Goal: Task Accomplishment & Management: Complete application form

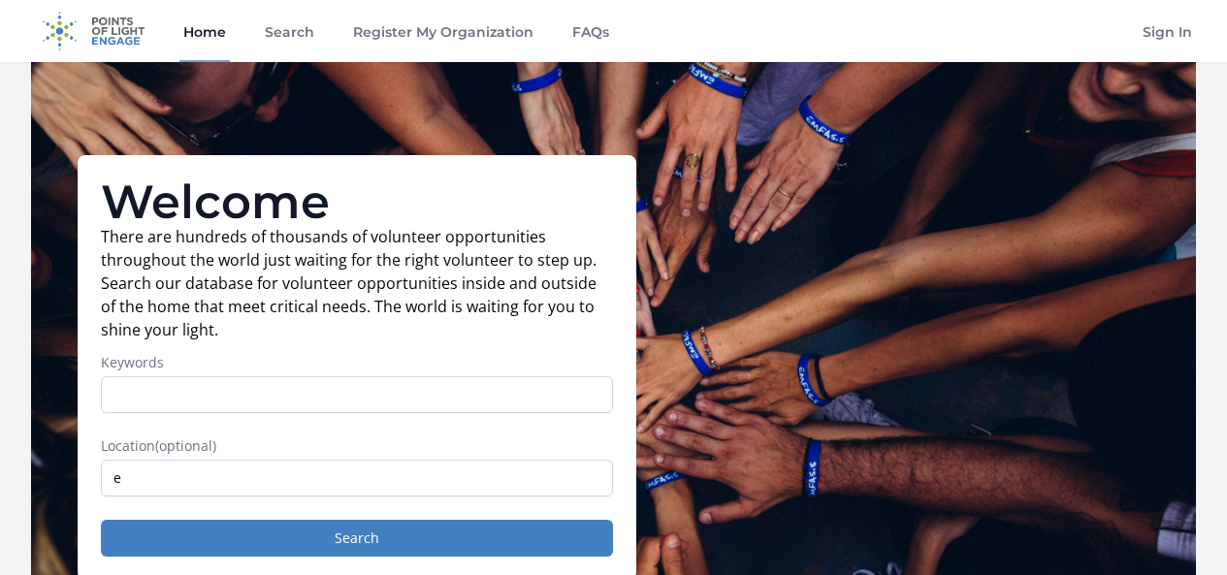
scroll to position [186, 0]
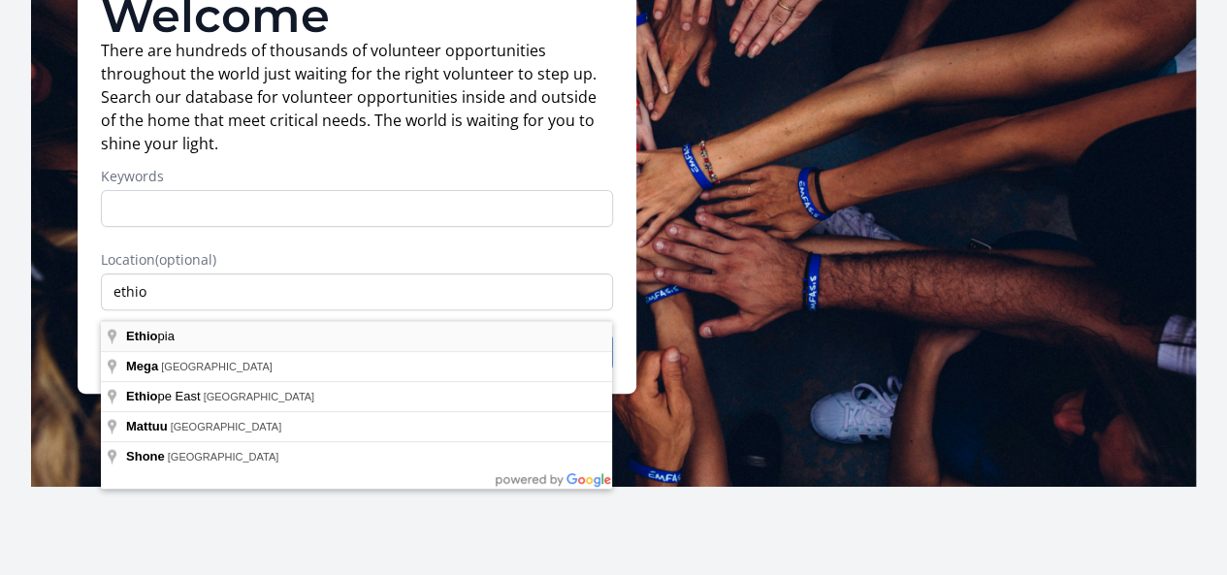
type input "[GEOGRAPHIC_DATA]"
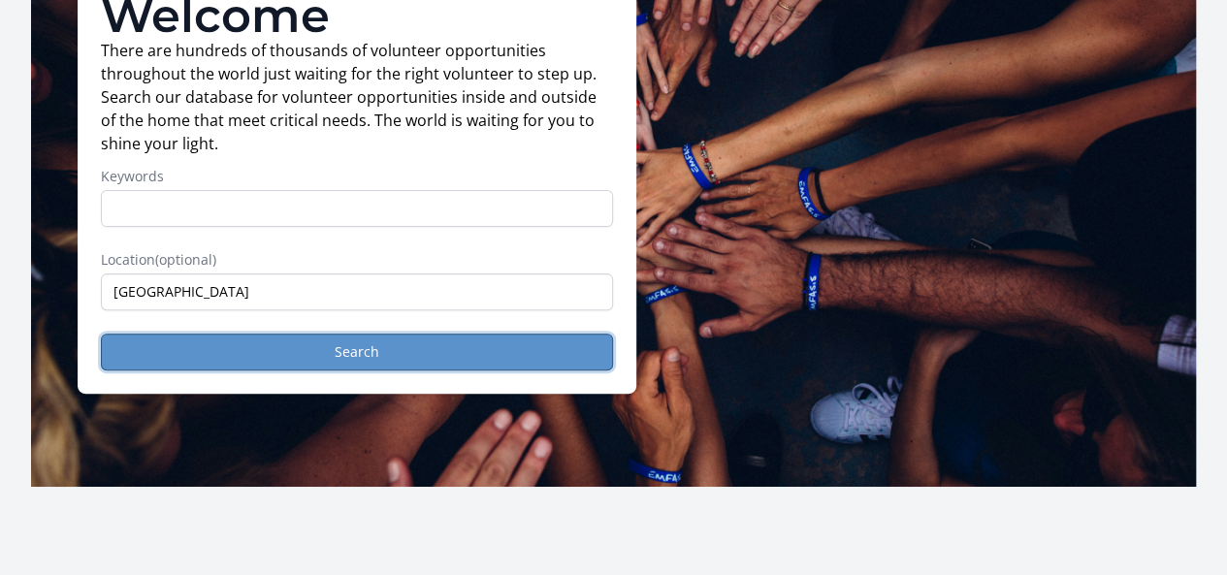
click at [206, 352] on button "Search" at bounding box center [357, 352] width 512 height 37
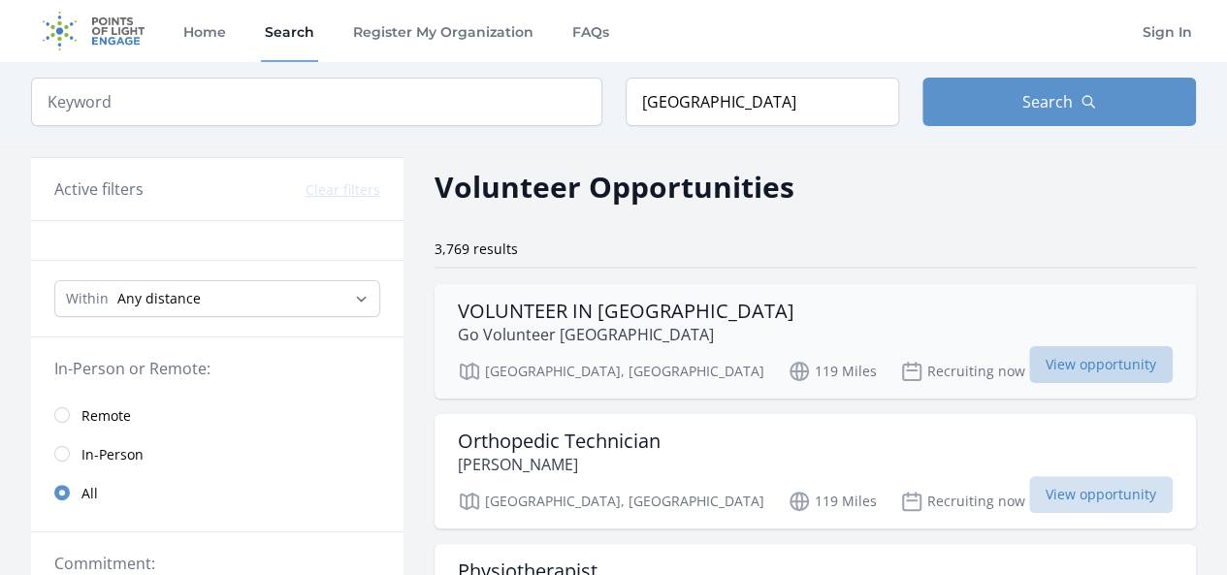
click at [1053, 361] on span "View opportunity" at bounding box center [1102, 364] width 144 height 37
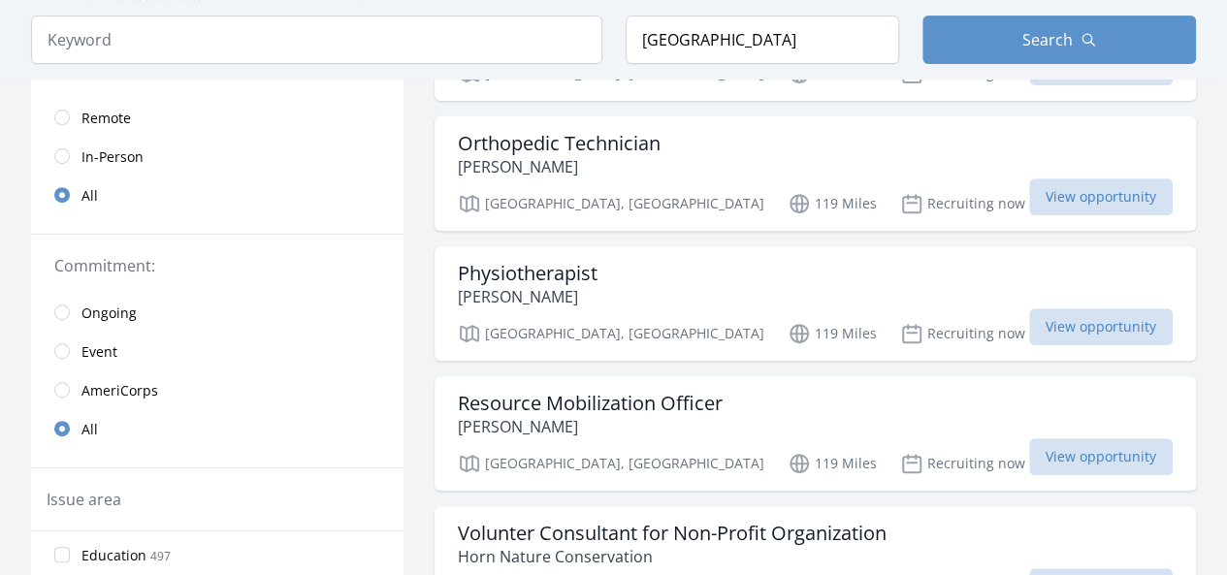
scroll to position [194, 0]
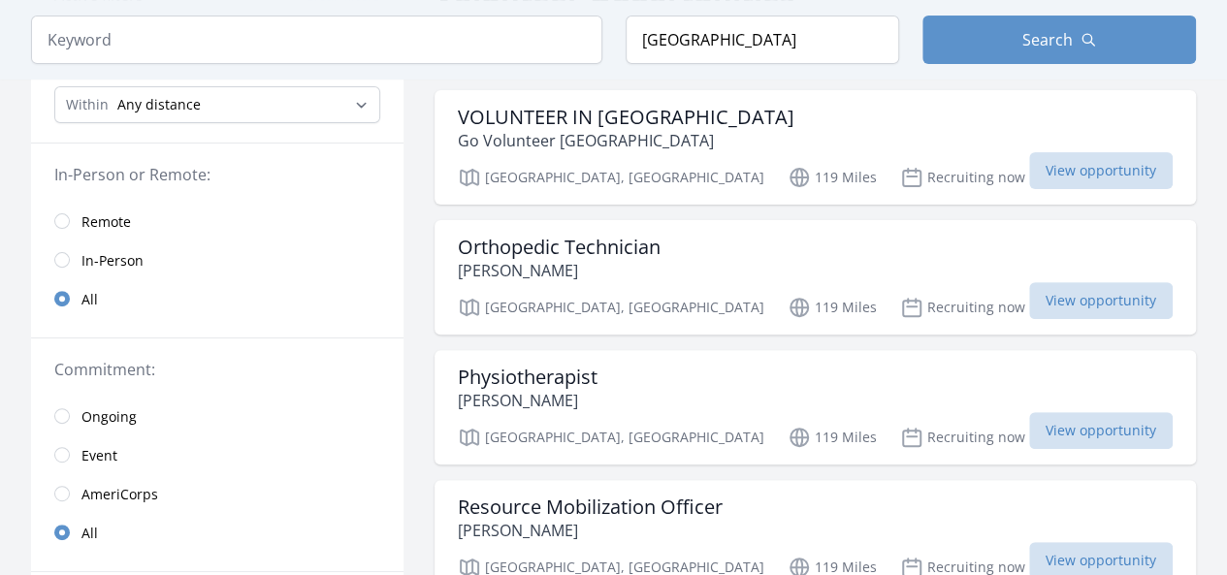
click at [73, 213] on link "Remote" at bounding box center [217, 221] width 373 height 39
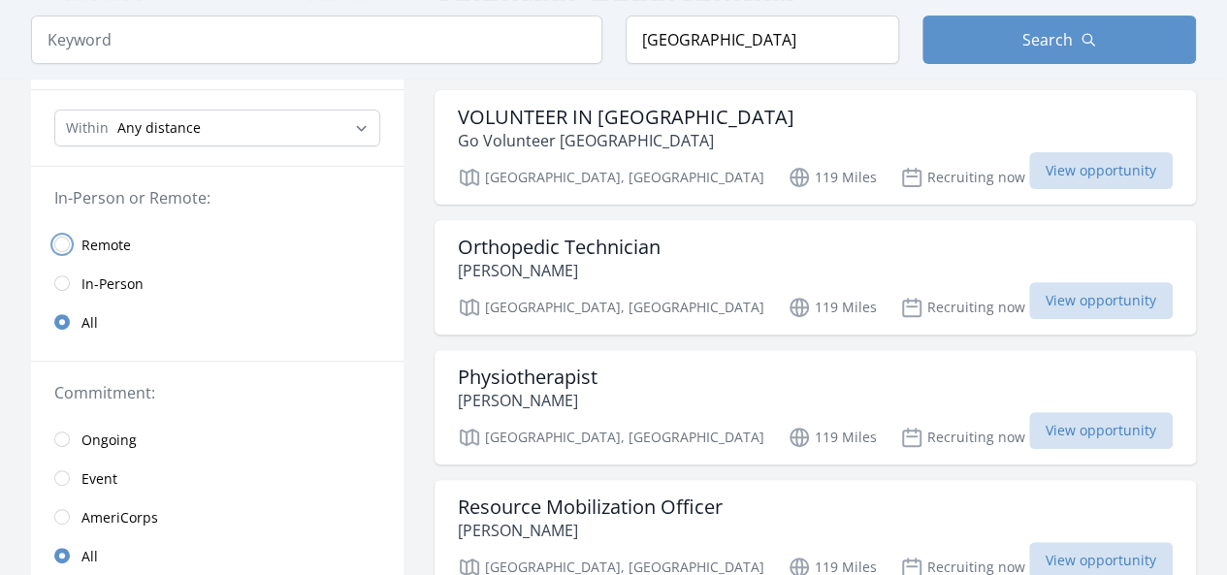
click at [61, 240] on input "radio" at bounding box center [62, 245] width 16 height 16
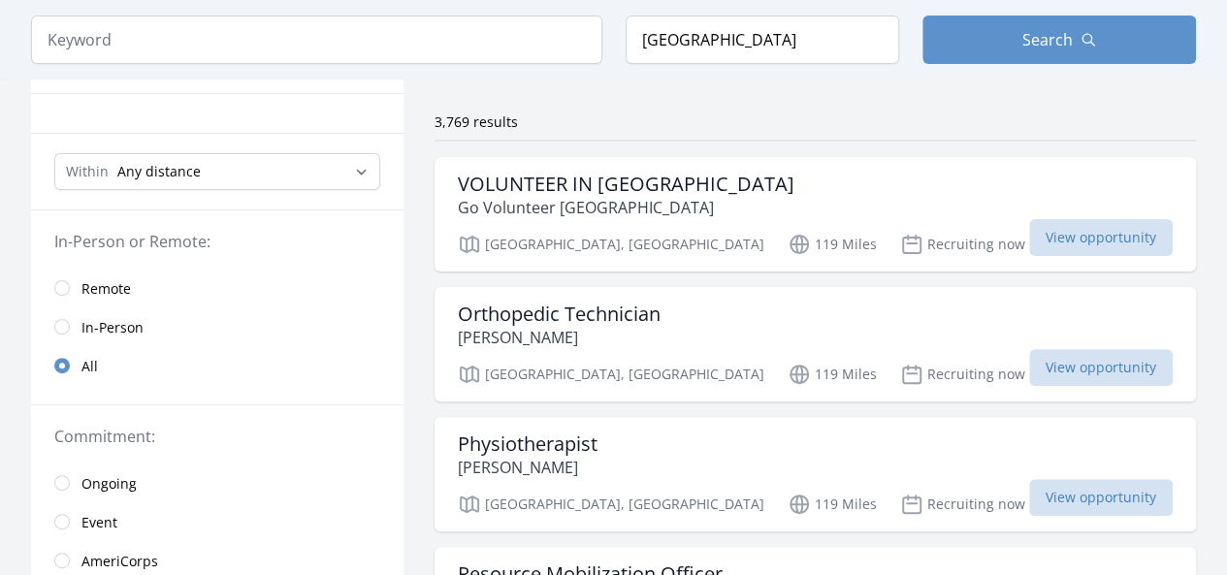
scroll to position [97, 0]
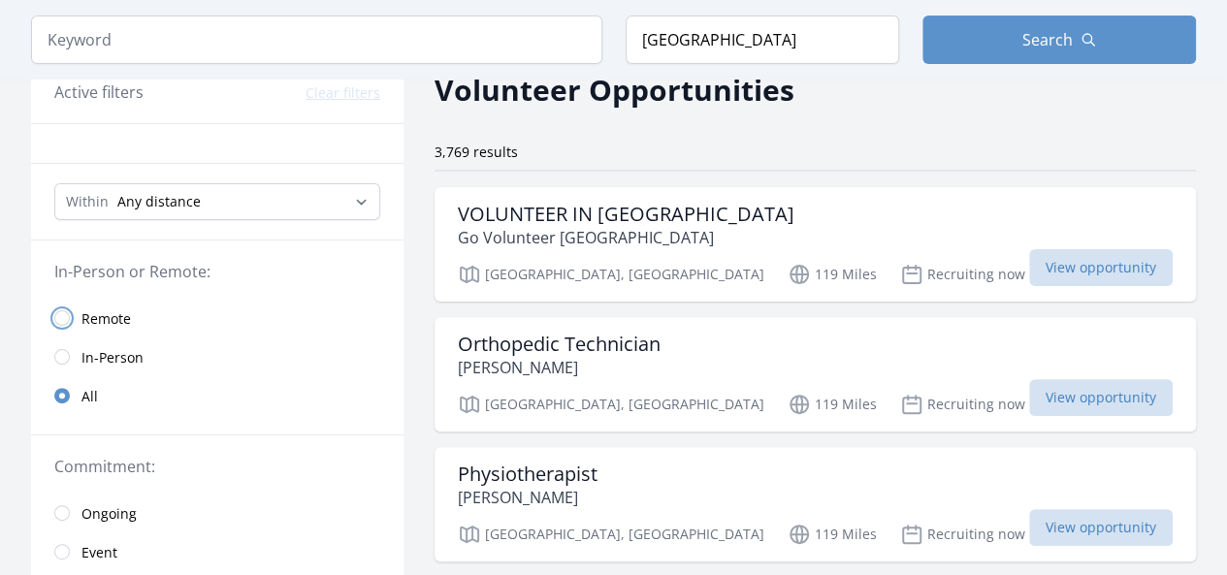
click at [60, 318] on input "radio" at bounding box center [62, 319] width 16 height 16
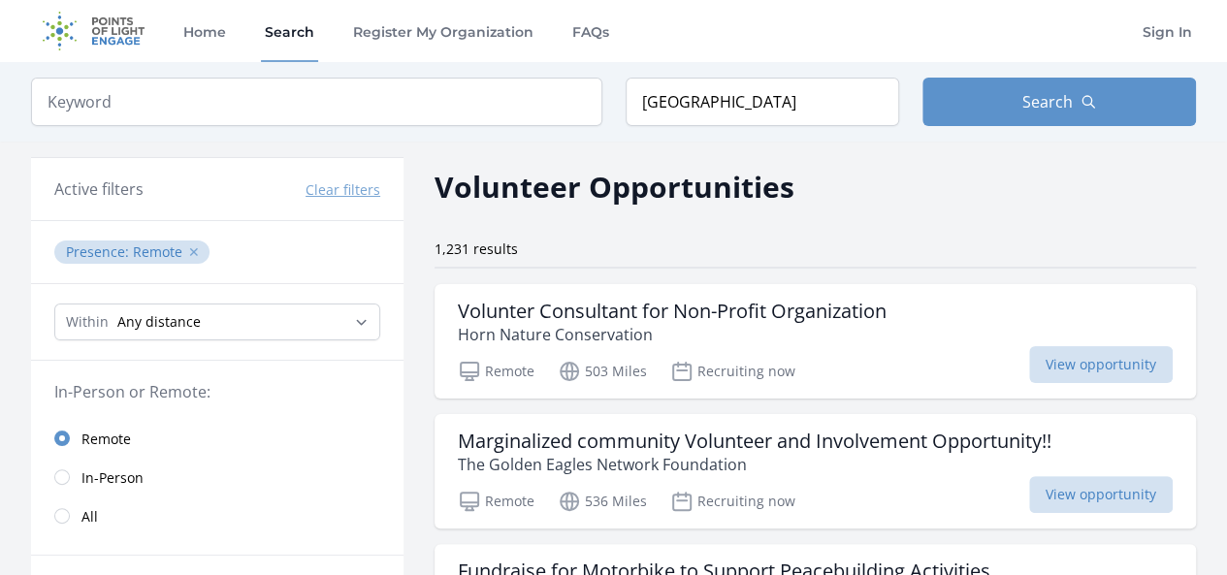
click at [188, 247] on button "✕" at bounding box center [194, 252] width 12 height 19
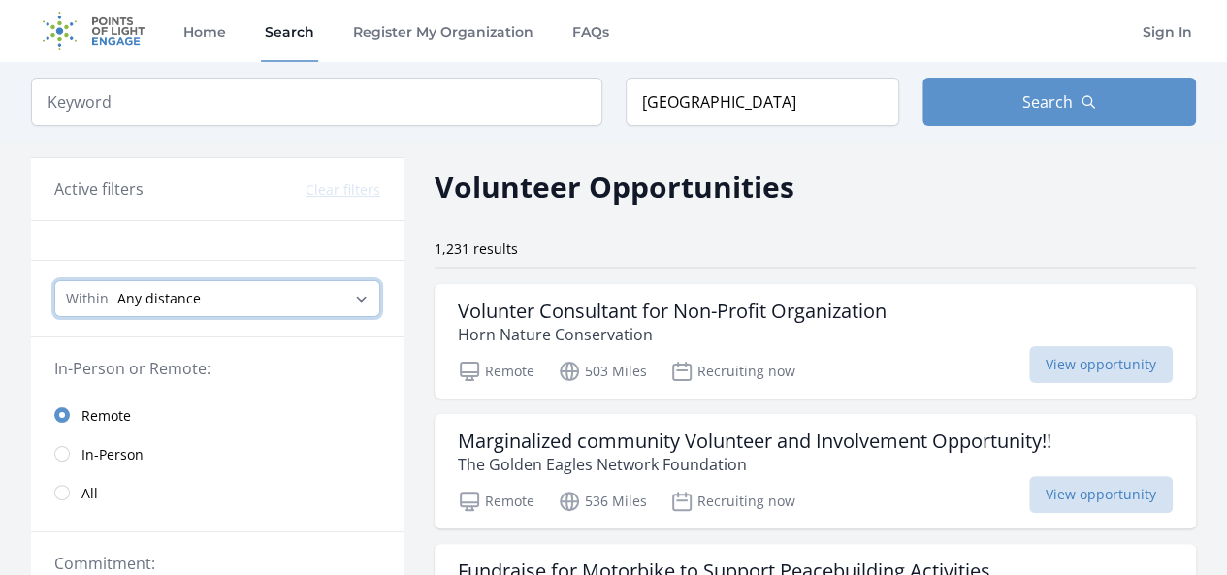
click at [241, 302] on select "Any distance , 5 Miles , 20 Miles , 50 Miles , 100 Miles" at bounding box center [217, 298] width 326 height 37
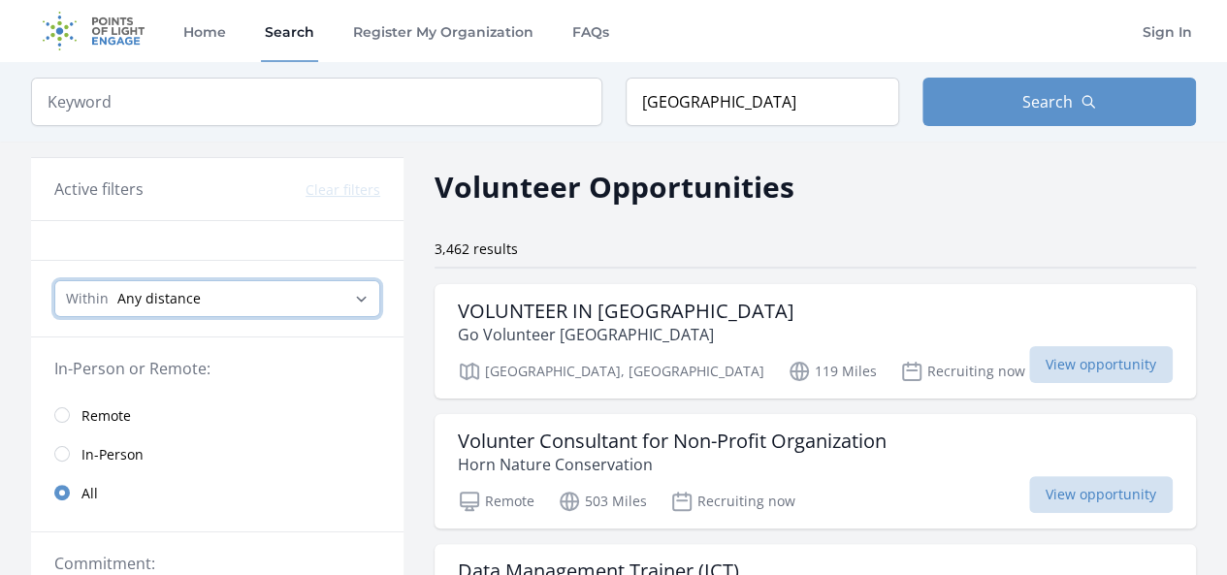
click at [230, 291] on select "Any distance , 5 Miles , 20 Miles , 50 Miles , 100 Miles" at bounding box center [217, 298] width 326 height 37
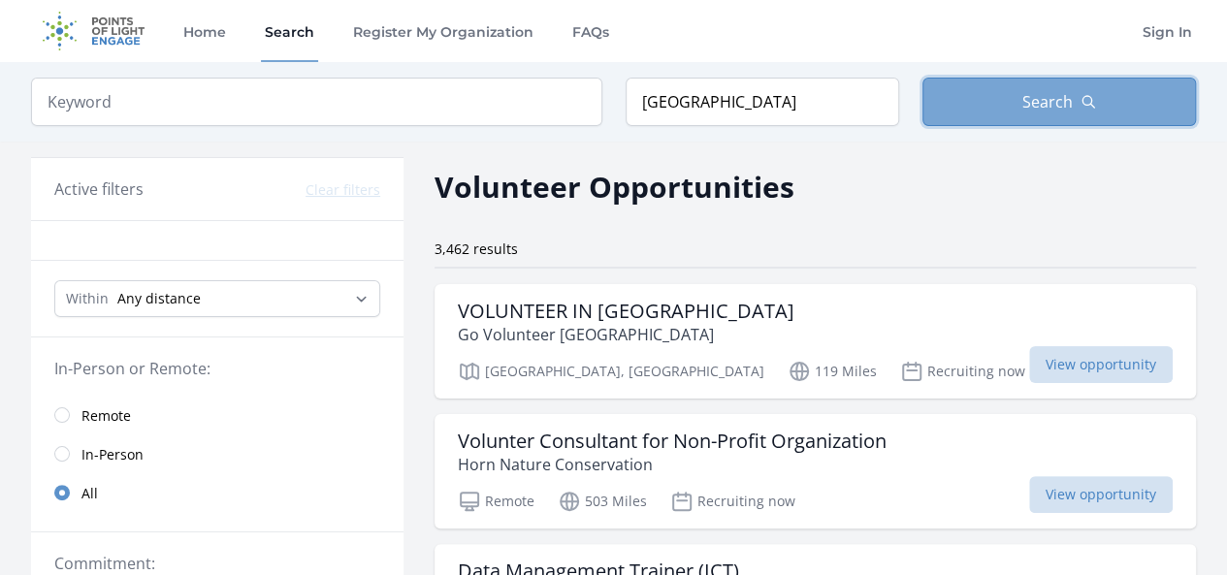
click at [1077, 115] on button "Search" at bounding box center [1060, 102] width 274 height 49
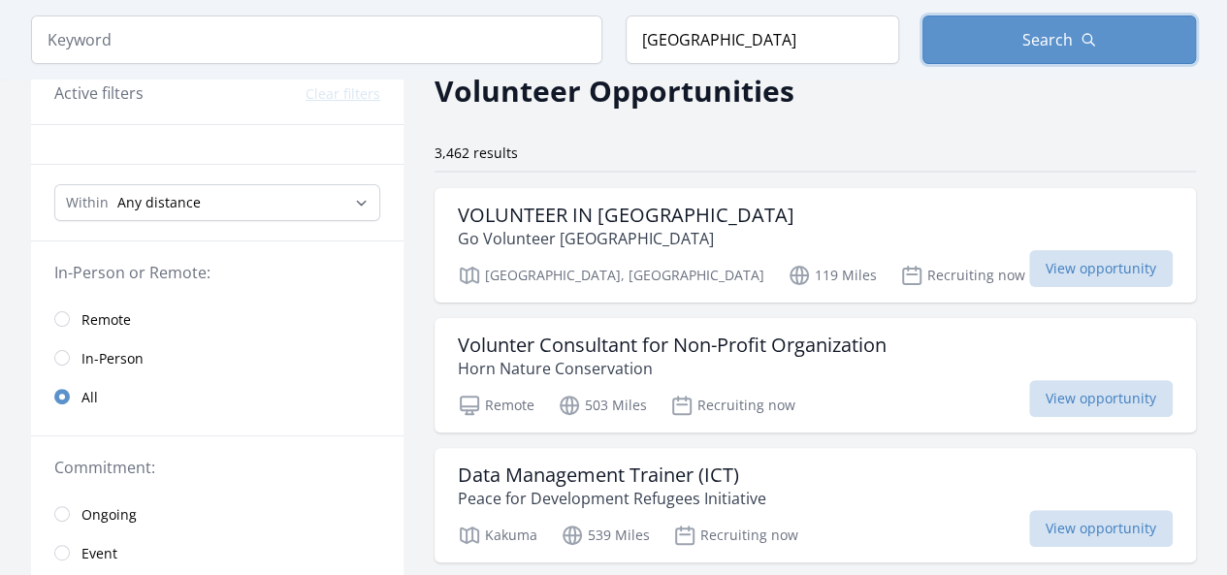
scroll to position [97, 0]
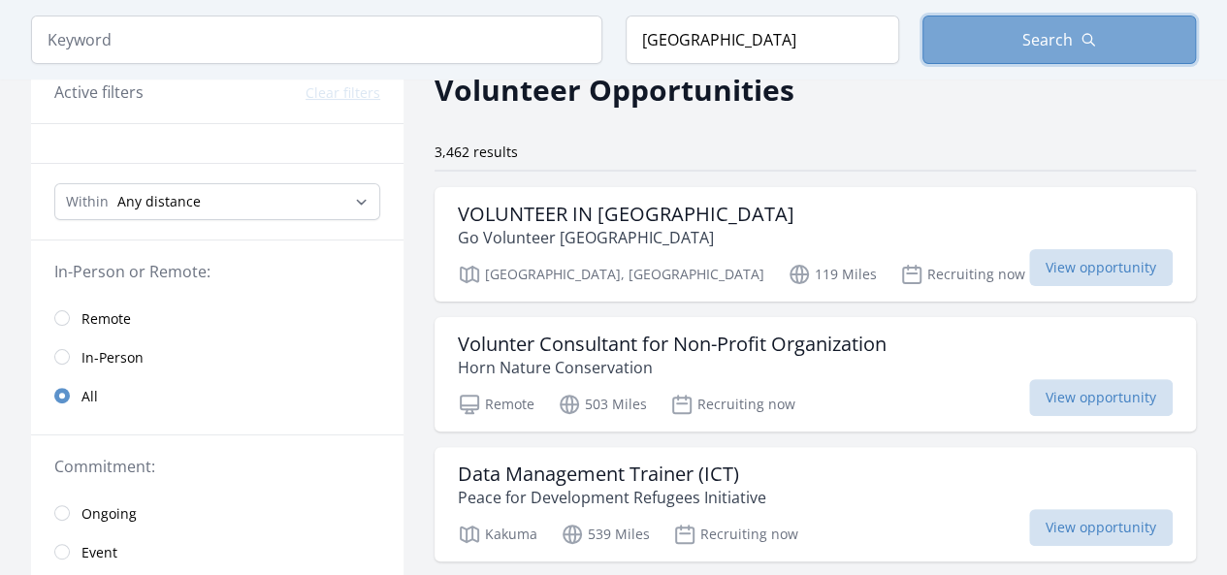
click at [1114, 33] on button "Search" at bounding box center [1060, 40] width 274 height 49
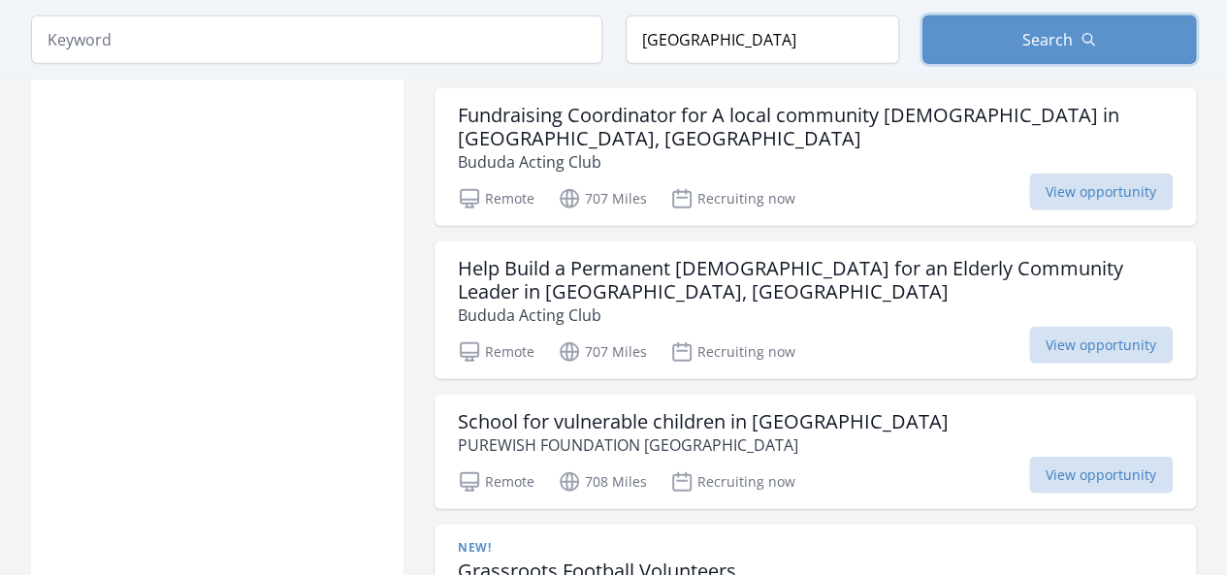
scroll to position [2828, 0]
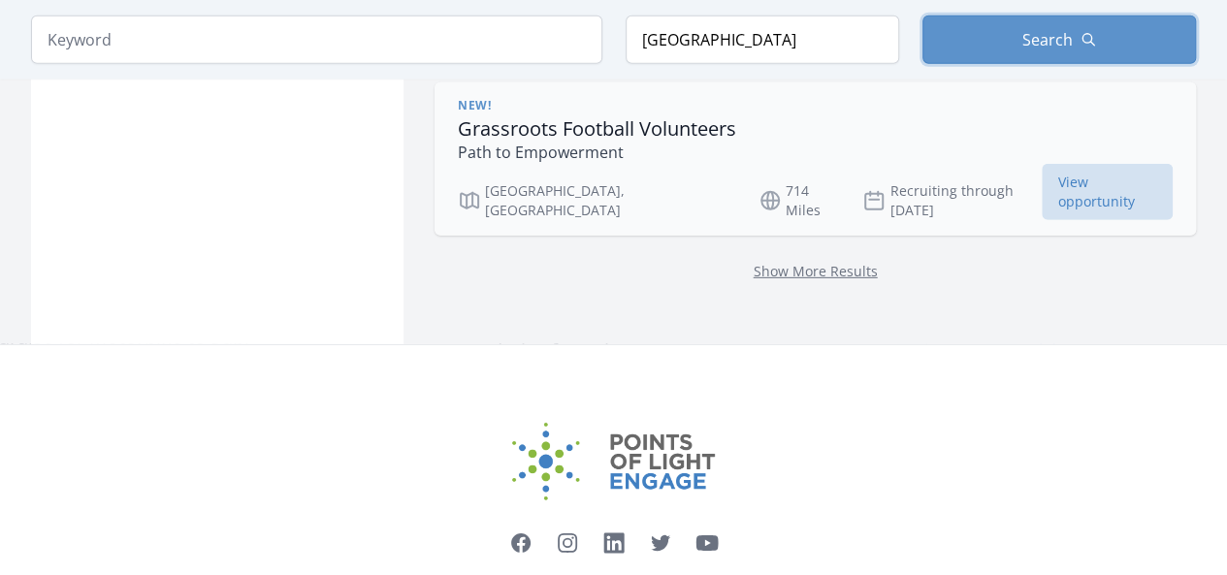
scroll to position [2634, 0]
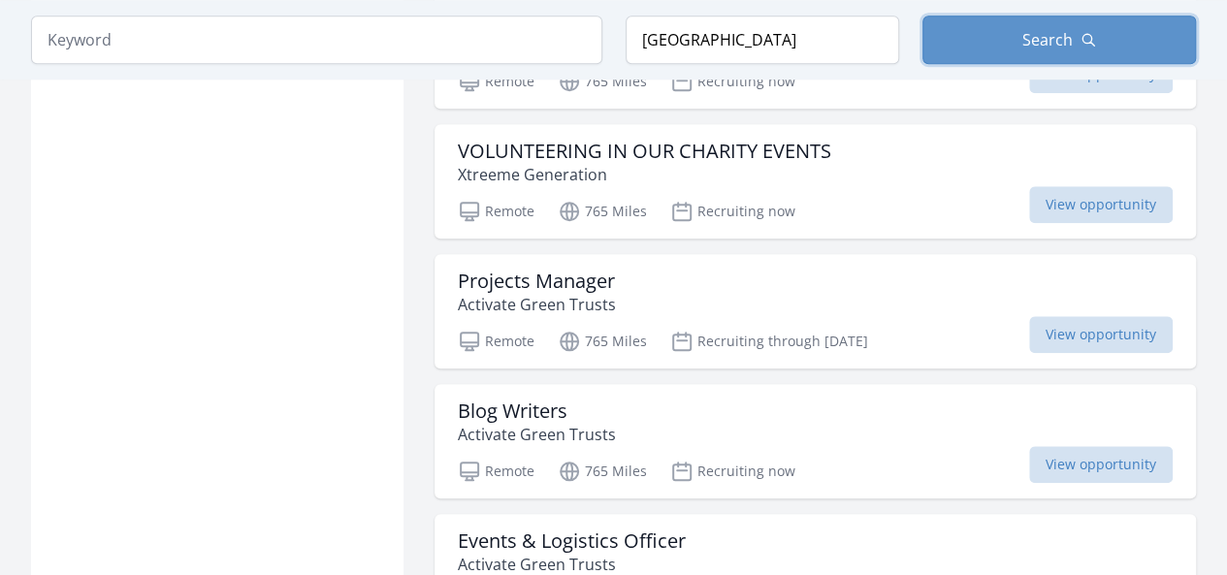
scroll to position [8438, 0]
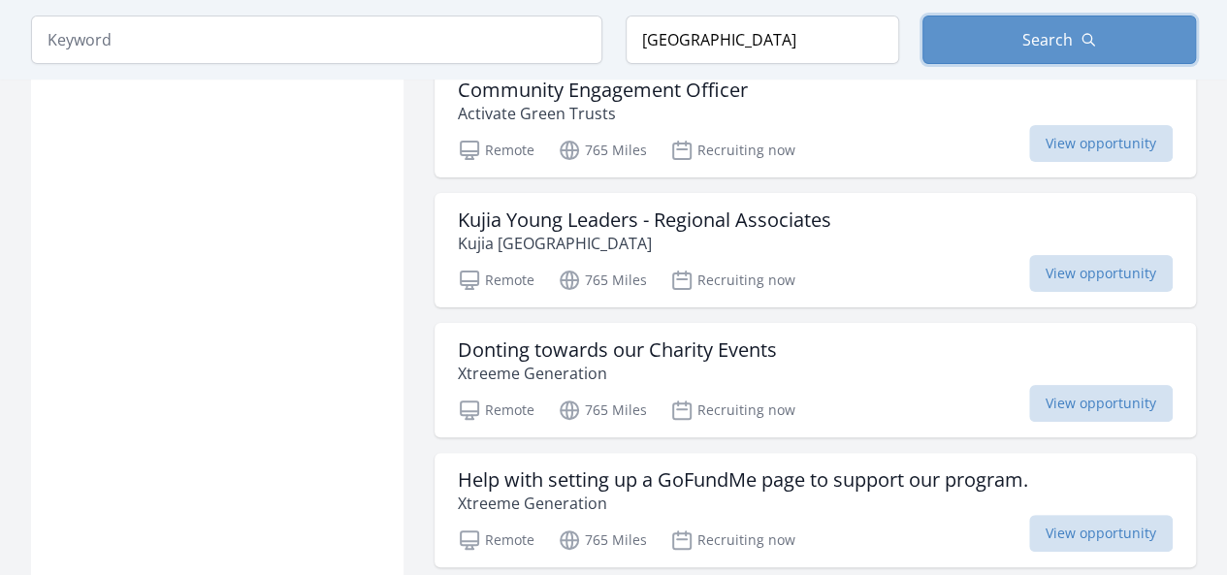
scroll to position [11122, 0]
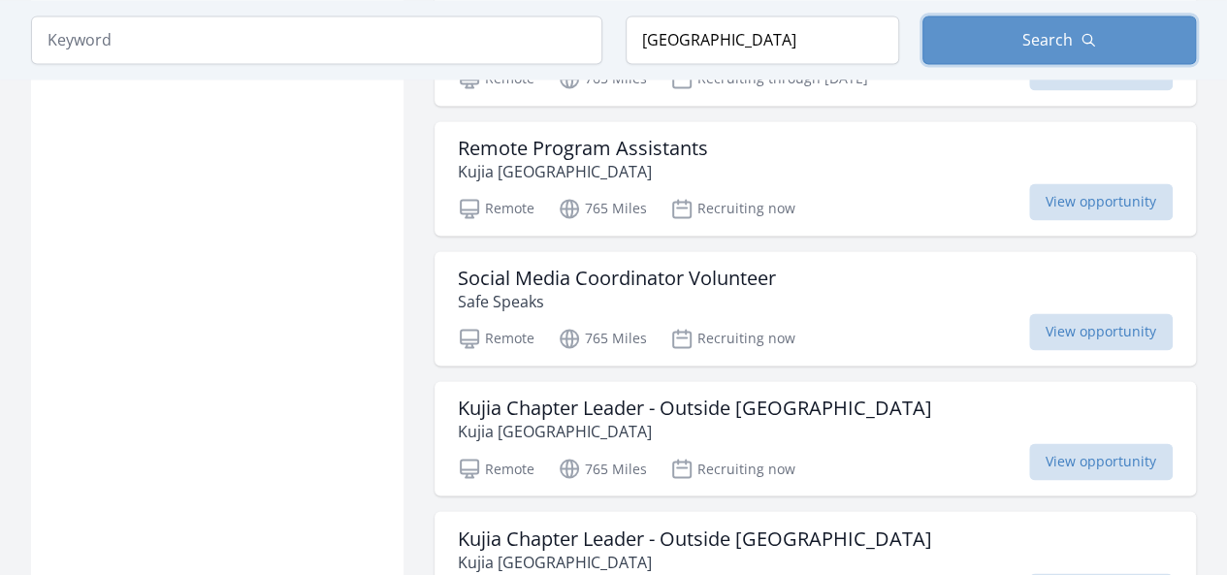
scroll to position [16150, 0]
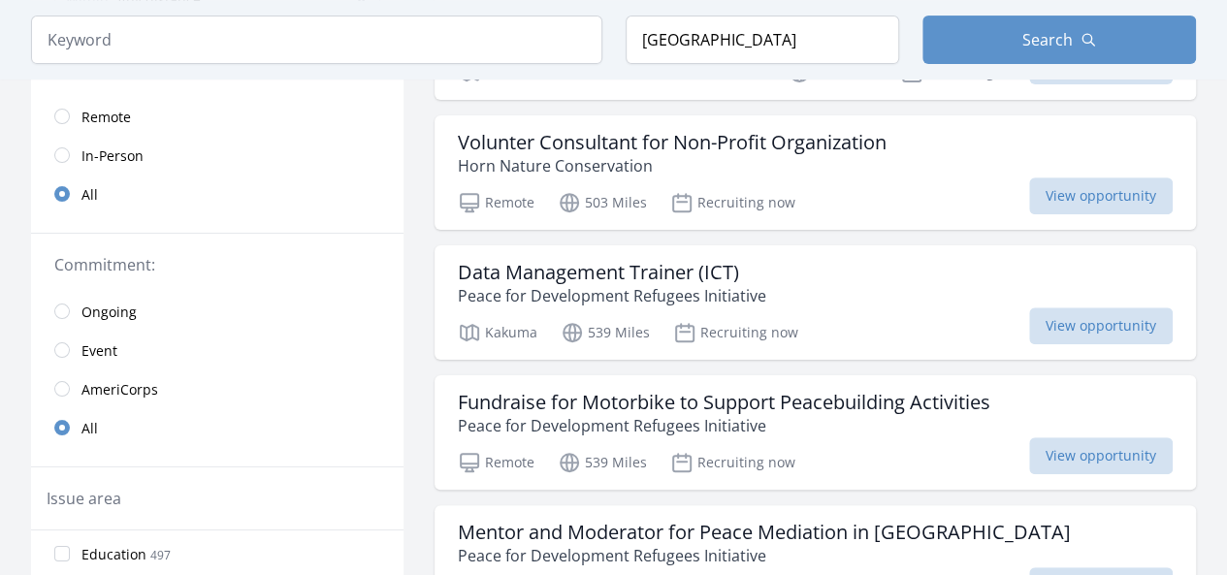
scroll to position [291, 0]
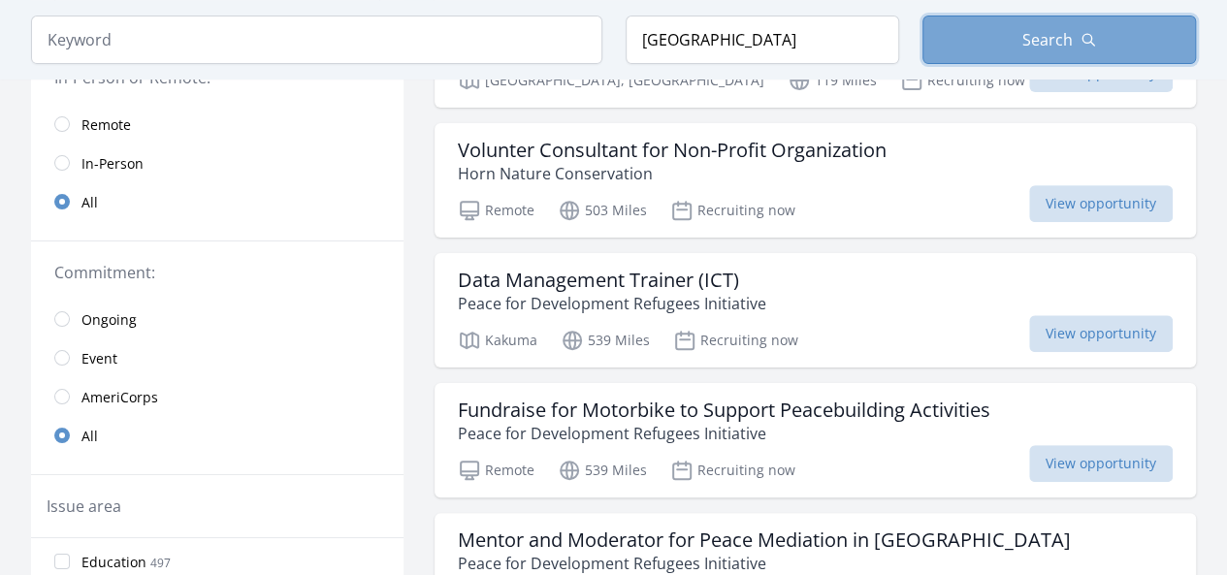
click at [990, 51] on button "Search" at bounding box center [1060, 40] width 274 height 49
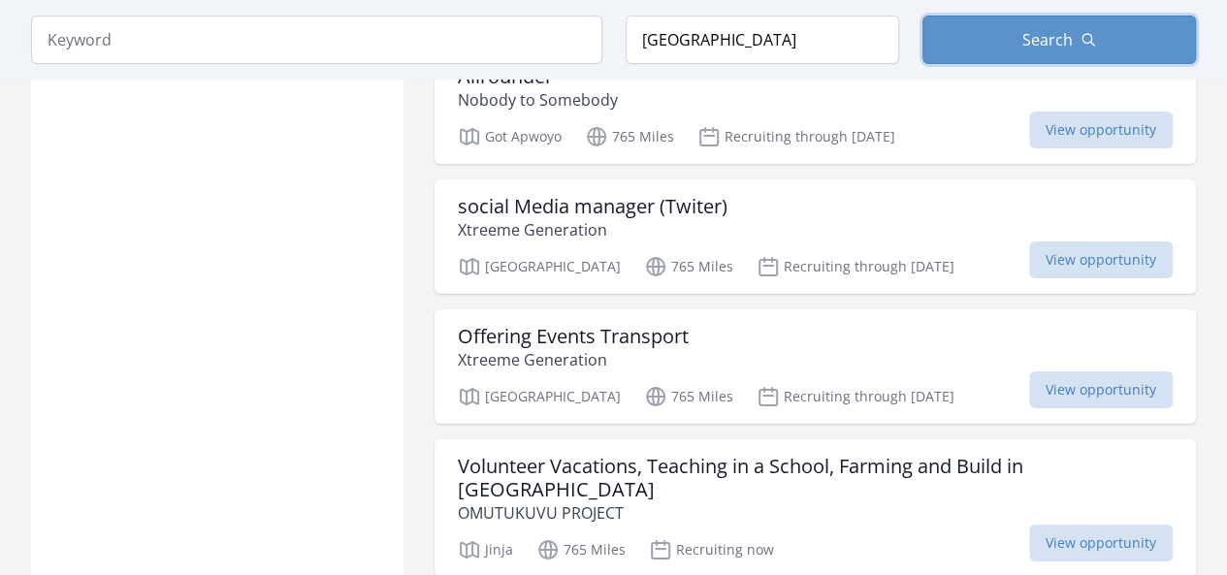
scroll to position [18761, 0]
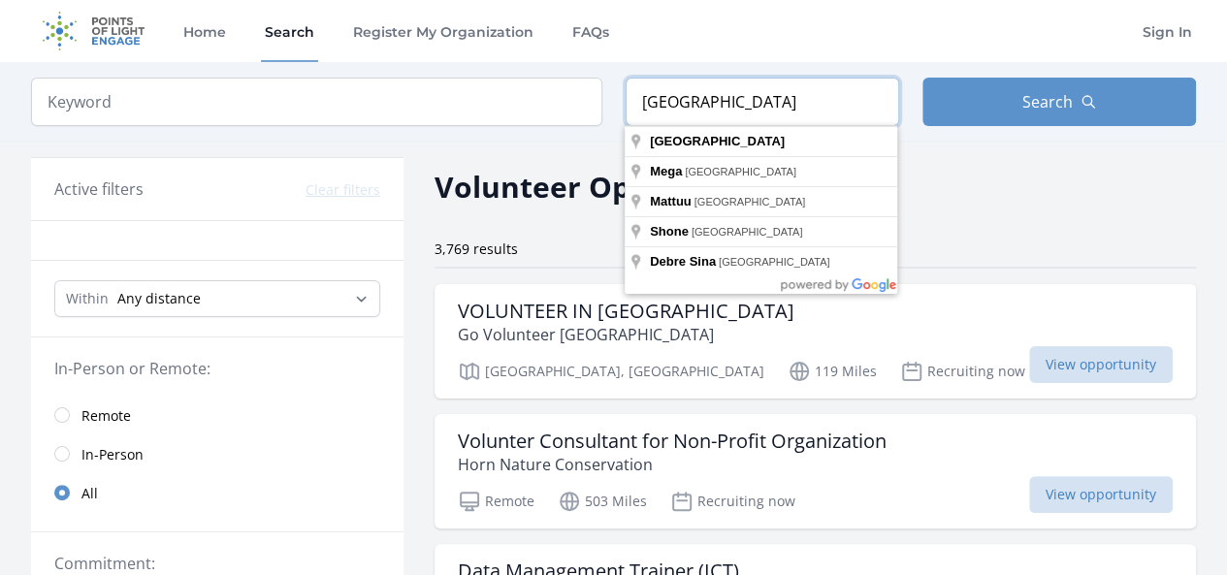
drag, startPoint x: 706, startPoint y: 100, endPoint x: 619, endPoint y: 109, distance: 87.8
click at [623, 108] on form "Keyword Location Ethiopia Search" at bounding box center [613, 102] width 1165 height 49
click at [289, 288] on select "Any distance , 5 Miles , 20 Miles , 50 Miles , 100 Miles" at bounding box center [217, 298] width 326 height 37
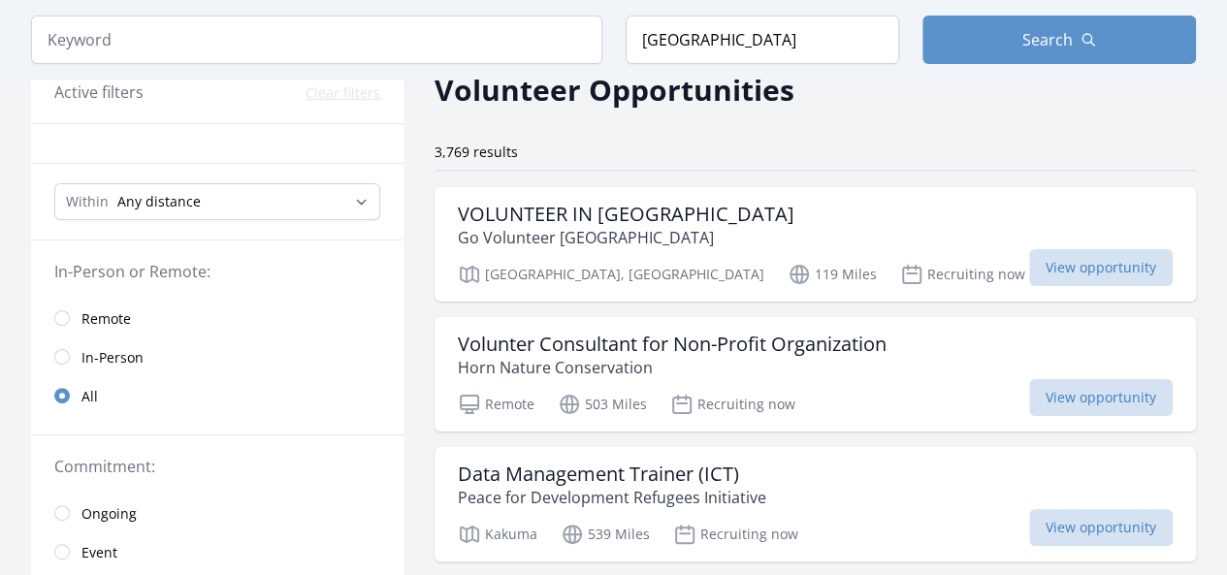
click at [215, 466] on legend "Commitment:" at bounding box center [217, 466] width 326 height 23
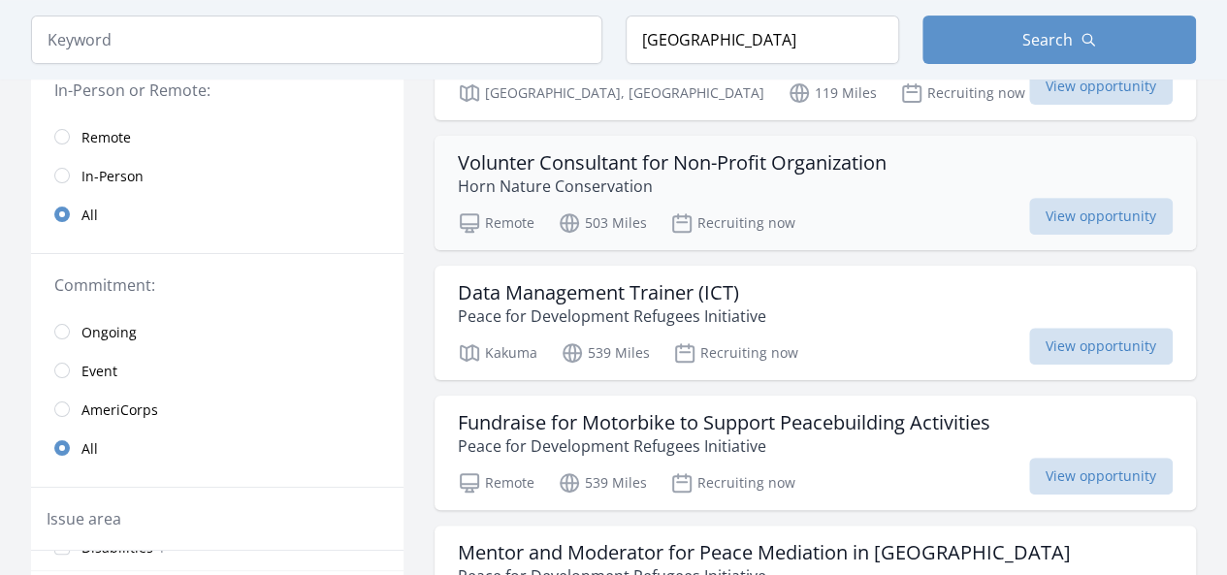
scroll to position [97, 0]
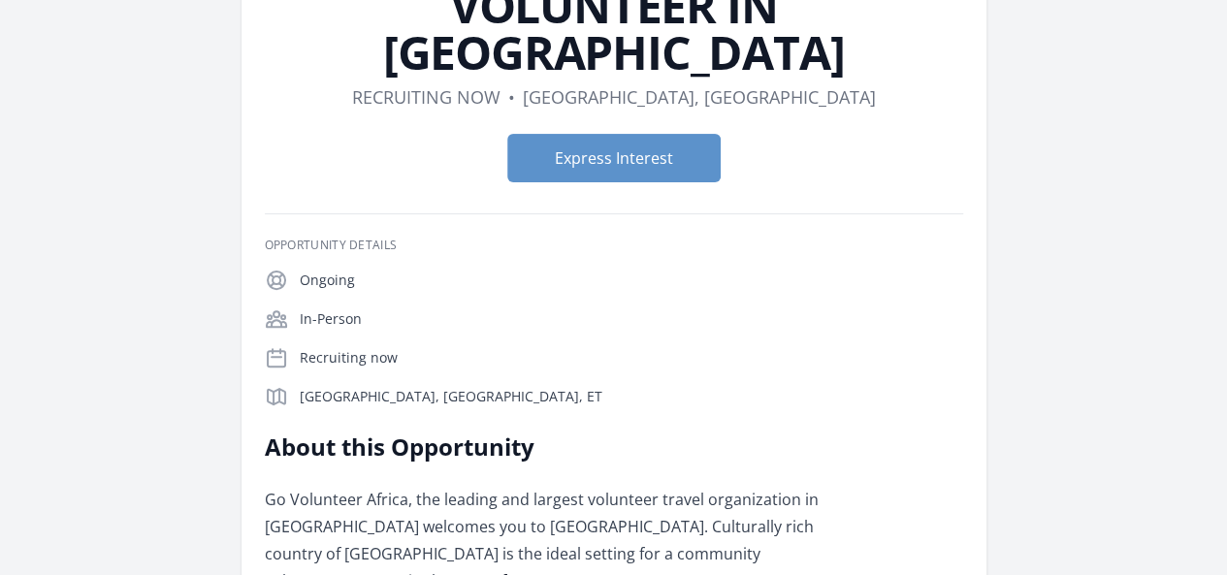
scroll to position [154, 0]
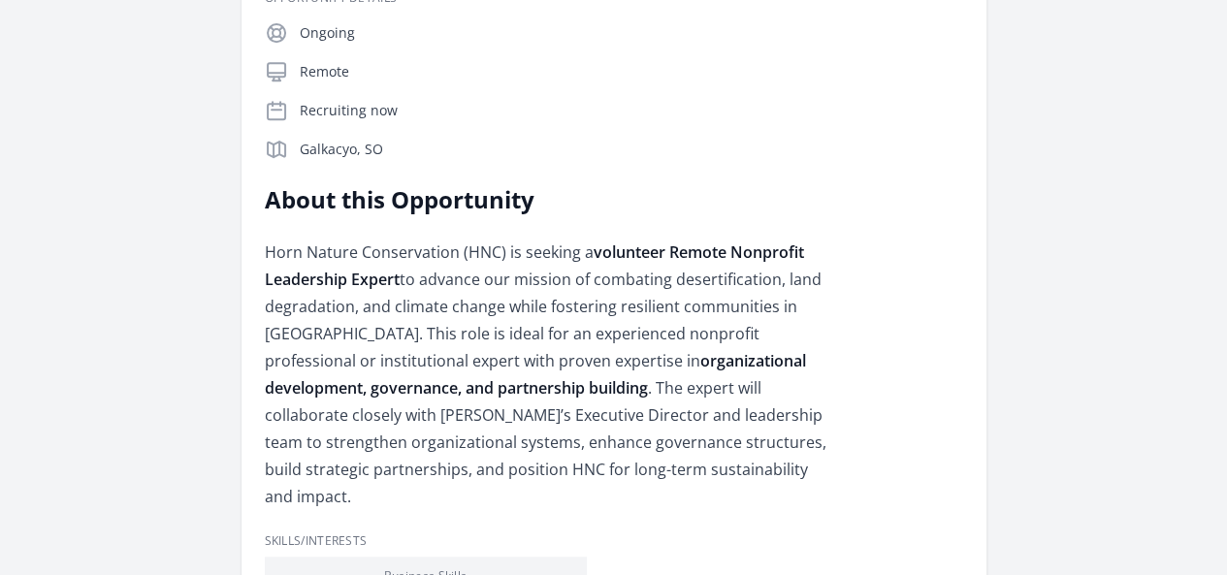
scroll to position [388, 0]
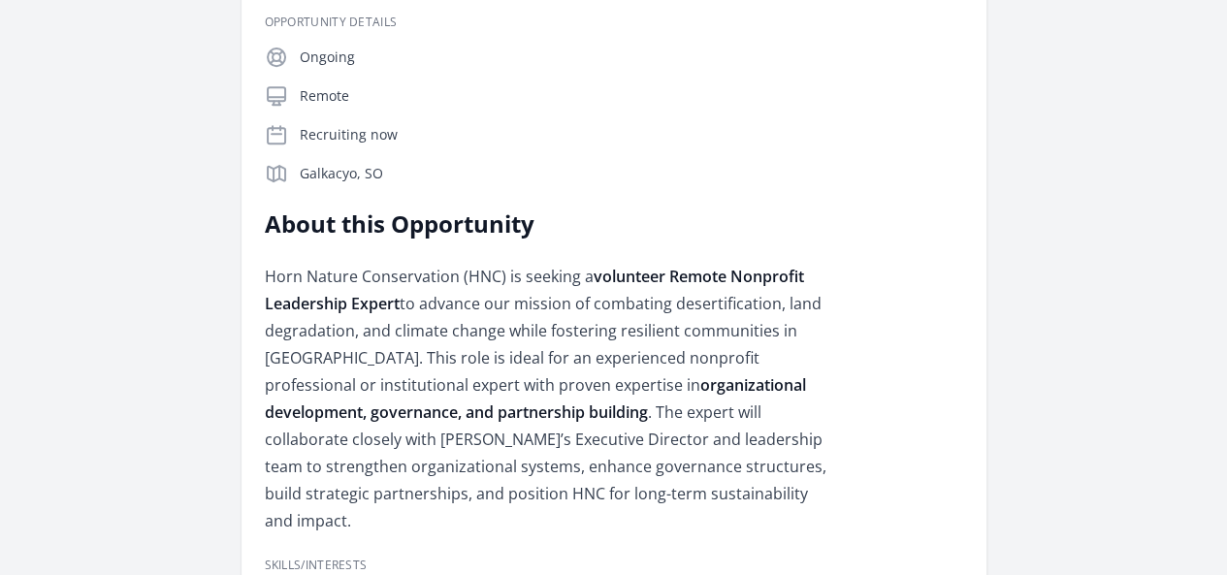
click at [0, 0] on link "Learn more about Horn Nature Conservation" at bounding box center [0, 0] width 0 height 0
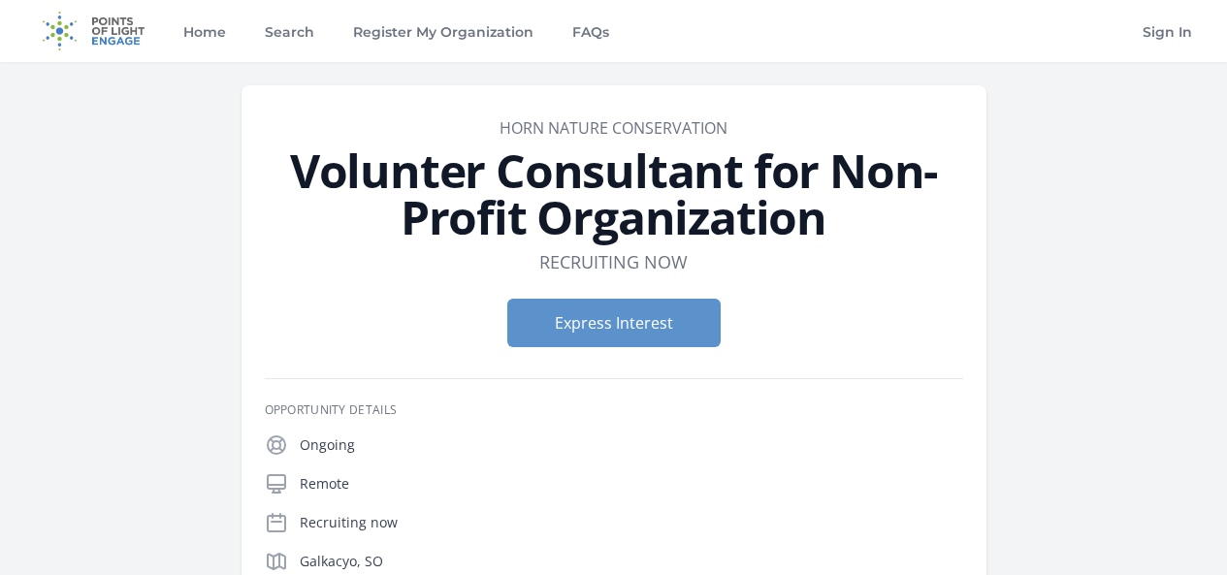
scroll to position [388, 0]
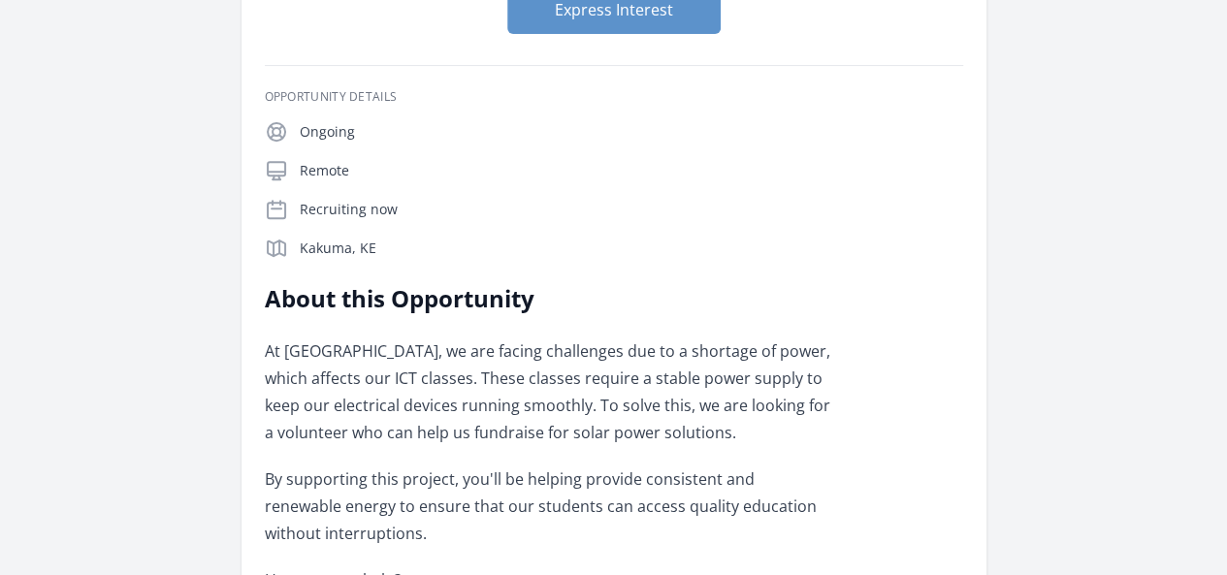
scroll to position [283, 0]
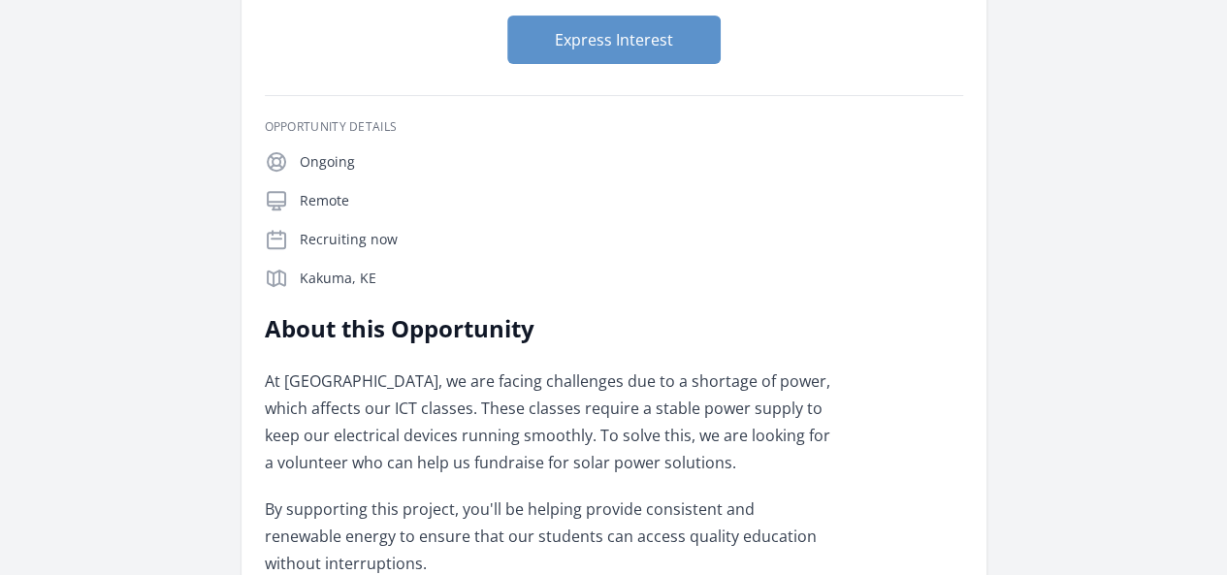
click at [413, 368] on p "At PDRI, we are facing challenges due to a shortage of power, which affects our…" at bounding box center [549, 422] width 568 height 109
drag, startPoint x: 410, startPoint y: 141, endPoint x: 940, endPoint y: 162, distance: 530.2
click at [833, 368] on p "At PDRI, we are facing challenges due to a shortage of power, which affects our…" at bounding box center [549, 422] width 568 height 109
drag, startPoint x: 170, startPoint y: 160, endPoint x: 214, endPoint y: 160, distance: 44.6
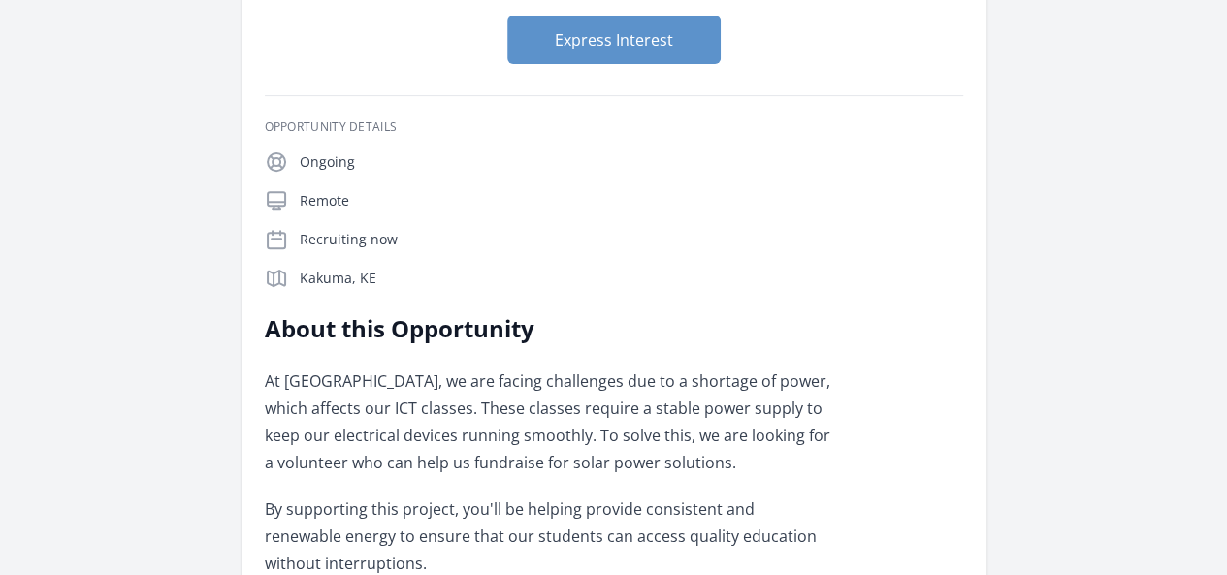
click at [265, 189] on div "Remote" at bounding box center [614, 200] width 699 height 23
drag, startPoint x: 179, startPoint y: 124, endPoint x: 227, endPoint y: 125, distance: 48.5
click at [300, 152] on p "Ongoing" at bounding box center [632, 161] width 664 height 19
drag, startPoint x: 203, startPoint y: 164, endPoint x: 304, endPoint y: 184, distance: 103.0
click at [295, 183] on div "Ongoing Remote Recruiting now Kakuma, KE" at bounding box center [614, 220] width 699 height 140
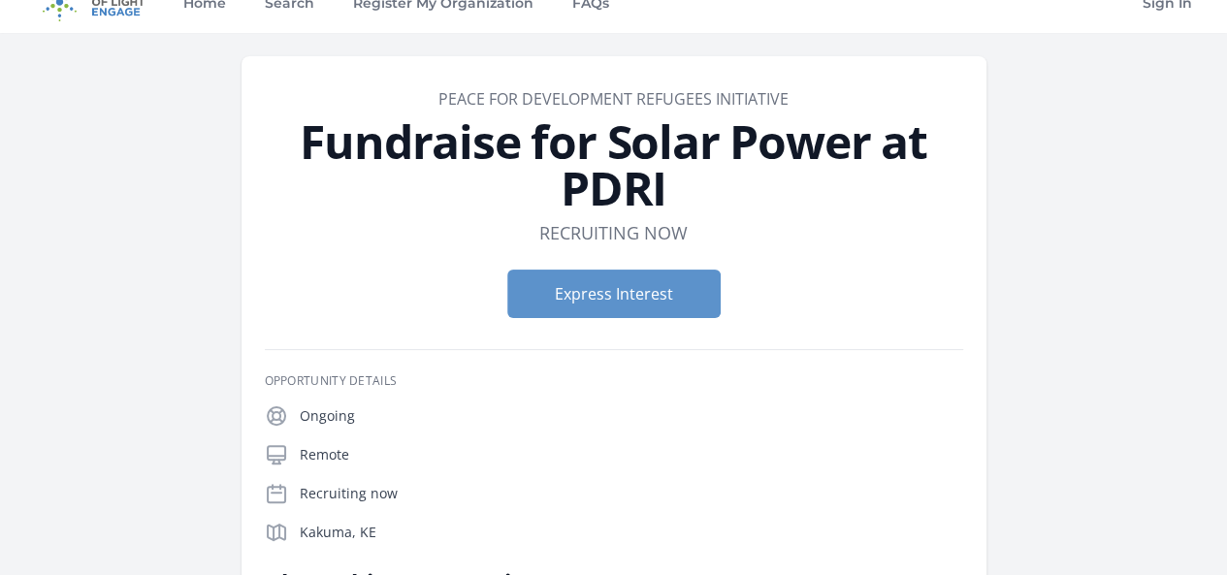
scroll to position [0, 0]
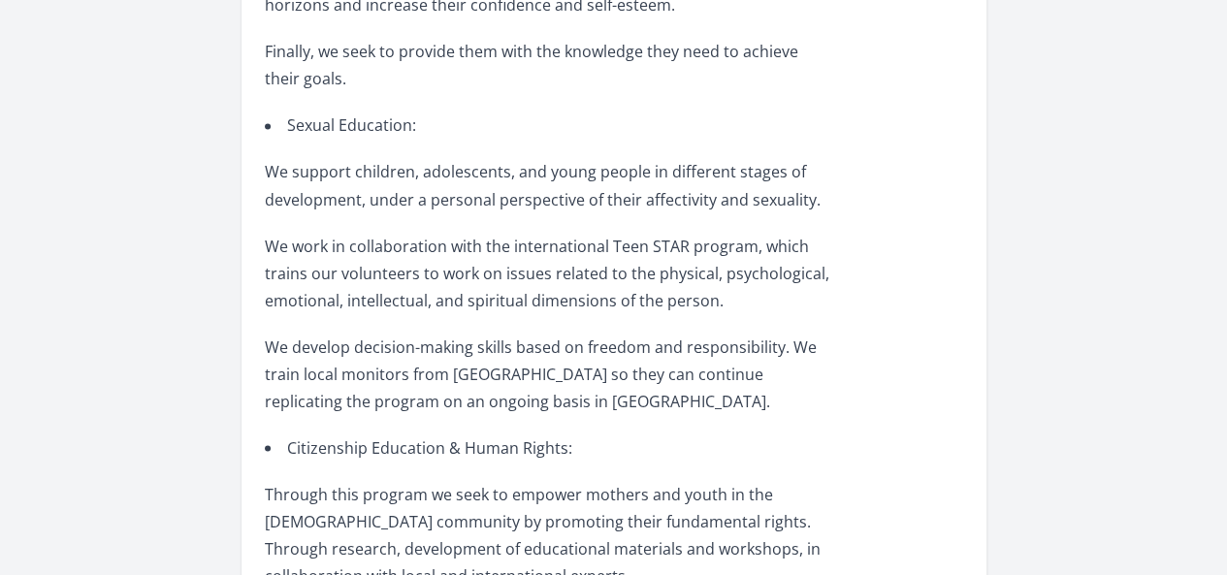
scroll to position [1553, 0]
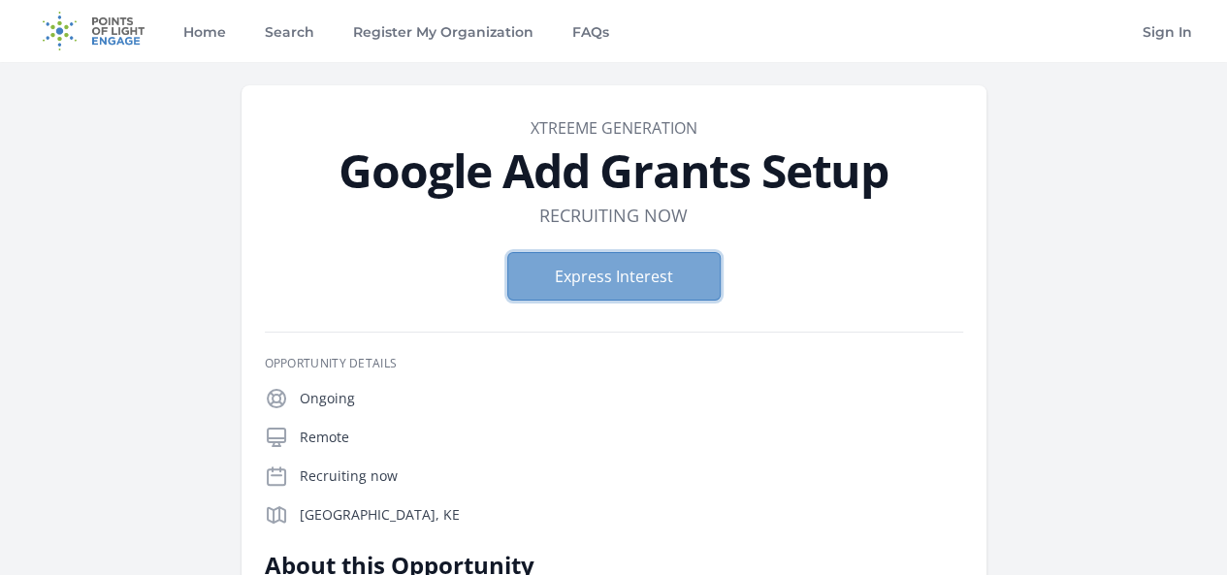
click at [694, 259] on button "Express Interest" at bounding box center [613, 276] width 213 height 49
